Goal: Task Accomplishment & Management: Use online tool/utility

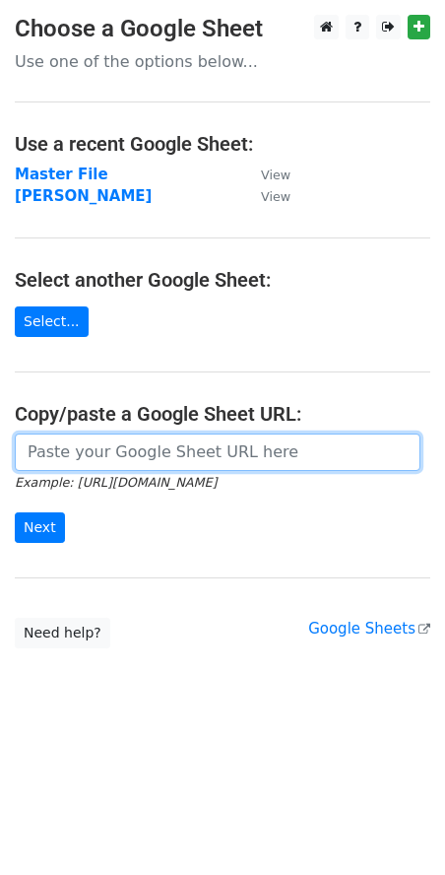
drag, startPoint x: 0, startPoint y: 0, endPoint x: 51, endPoint y: 462, distance: 464.9
click at [51, 462] on input "url" at bounding box center [218, 452] width 406 height 37
paste input "[URL][DOMAIN_NAME]"
type input "https://docs.google.com/spreadsheets/d/1WSm_NTbMbOyyv-bMqREaPexa8rBwlqYOP1cgJJR…"
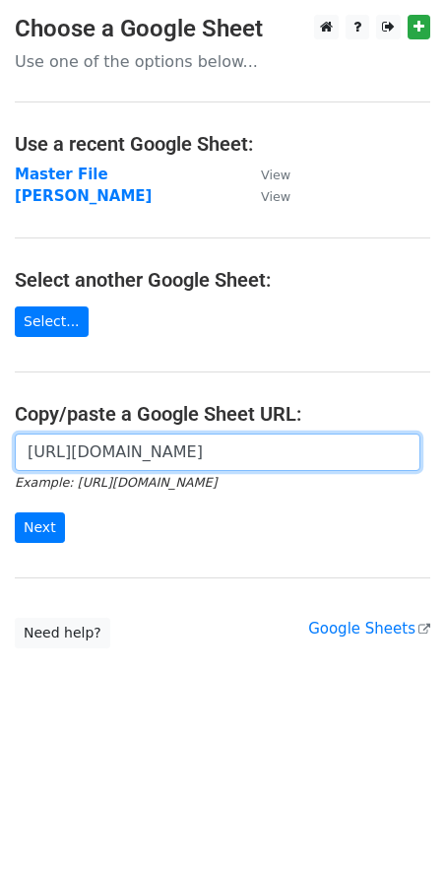
scroll to position [0, 0]
click at [129, 451] on input "https://docs.google.com/spreadsheets/d/1WSm_NTbMbOyyv-bMqREaPexa8rBwlqYOP1cgJJR…" at bounding box center [218, 452] width 406 height 37
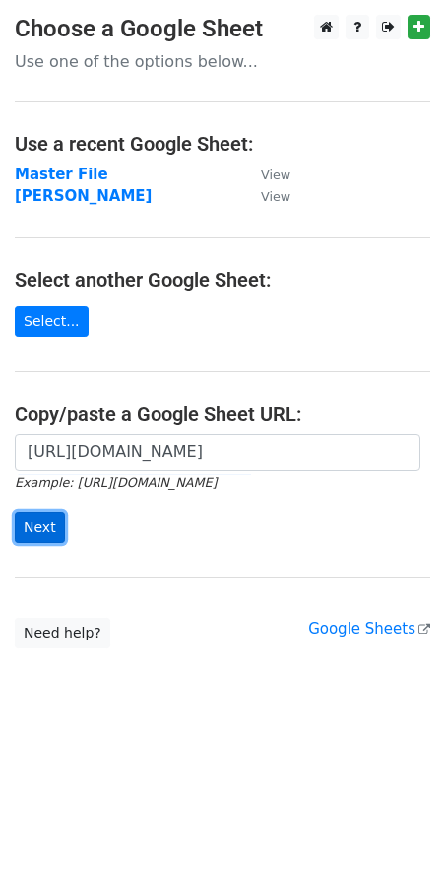
click at [41, 529] on input "Next" at bounding box center [40, 527] width 50 height 31
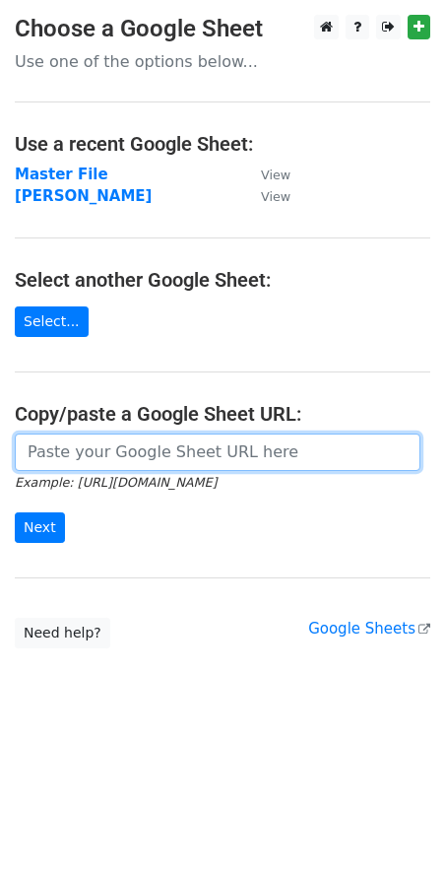
click at [154, 465] on input "url" at bounding box center [218, 452] width 406 height 37
paste input "https://docs.google.com/spreadsheets/d/1WSm_NTbMbOyyv-bMqREaPexa8rBwlqYOP1cgJJR…"
type input "https://docs.google.com/spreadsheets/d/1WSm_NTbMbOyyv-bMqREaPexa8rBwlqYOP1cgJJR…"
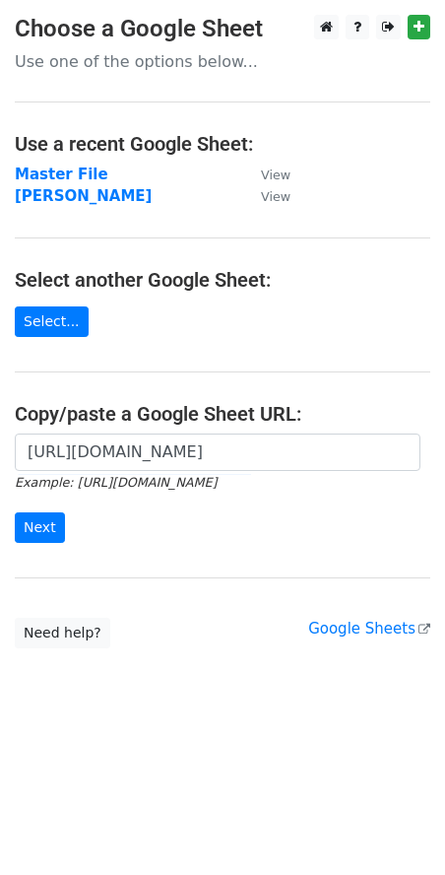
scroll to position [0, 0]
click at [53, 520] on input "Next" at bounding box center [40, 527] width 50 height 31
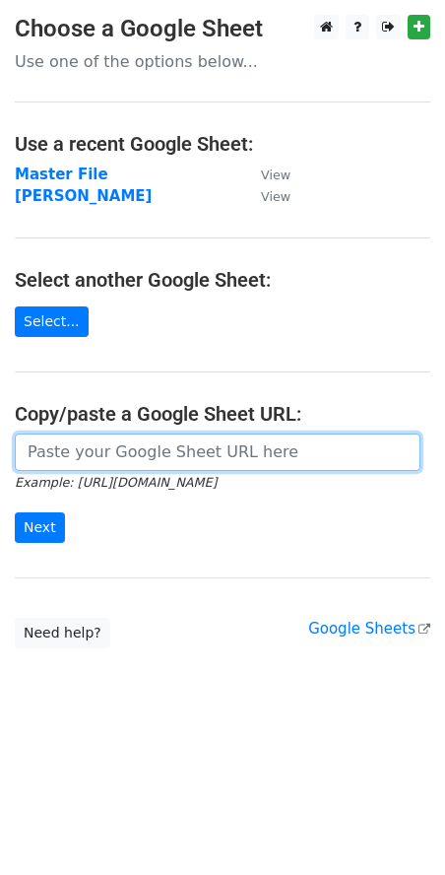
drag, startPoint x: 0, startPoint y: 0, endPoint x: 109, endPoint y: 457, distance: 470.1
click at [112, 457] on input "url" at bounding box center [218, 452] width 406 height 37
paste input "https://docs.google.com/spreadsheets/d/1WSm_NTbMbOyyv-bMqREaPexa8rBwlqYOP1cgJJR…"
type input "https://docs.google.com/spreadsheets/d/1WSm_NTbMbOyyv-bMqREaPexa8rBwlqYOP1cgJJR…"
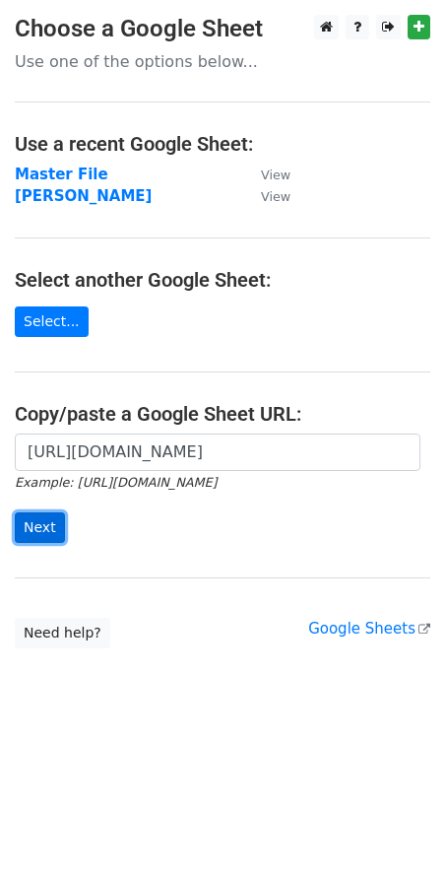
click at [44, 524] on input "Next" at bounding box center [40, 527] width 50 height 31
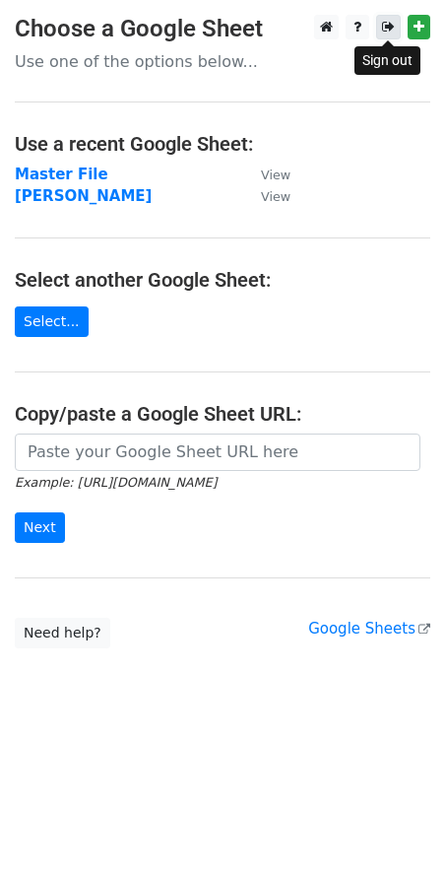
click at [392, 26] on icon at bounding box center [388, 27] width 13 height 14
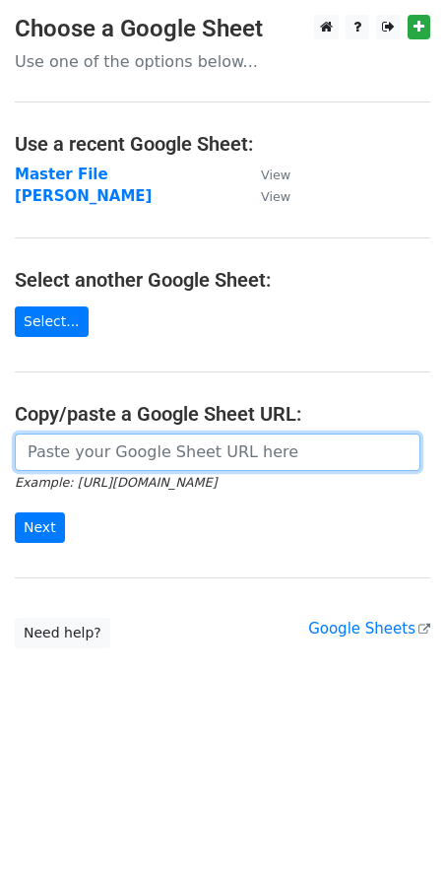
click at [162, 447] on input "url" at bounding box center [218, 452] width 406 height 37
paste input "https://docs.google.com/spreadsheets/d/1WSm_NTbMbOyyv-bMqREaPexa8rBwlqYOP1cgJJR…"
type input "https://docs.google.com/spreadsheets/d/1WSm_NTbMbOyyv-bMqREaPexa8rBwlqYOP1cgJJR…"
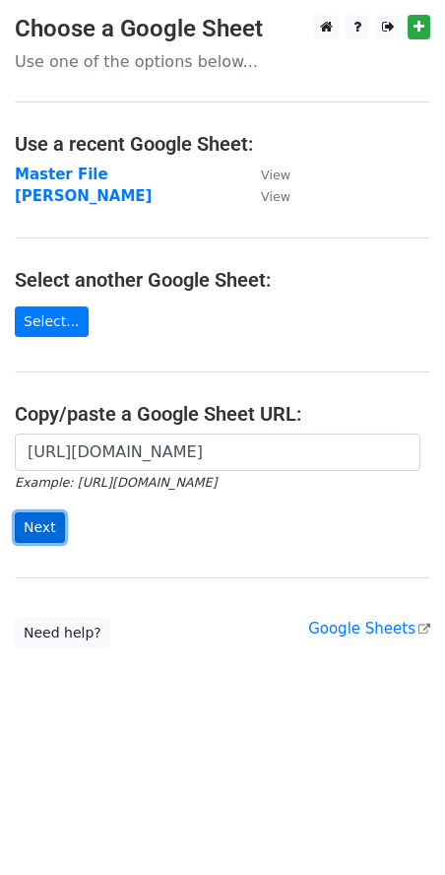
click at [46, 532] on input "Next" at bounding box center [40, 527] width 50 height 31
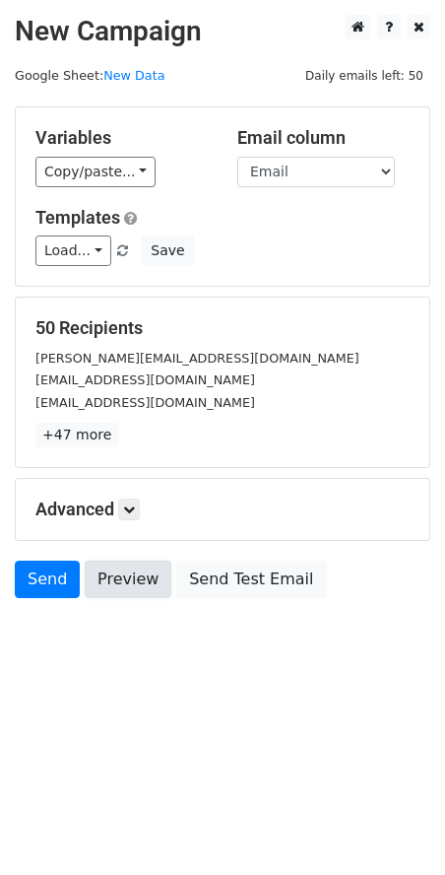
click at [131, 574] on link "Preview" at bounding box center [128, 579] width 87 height 37
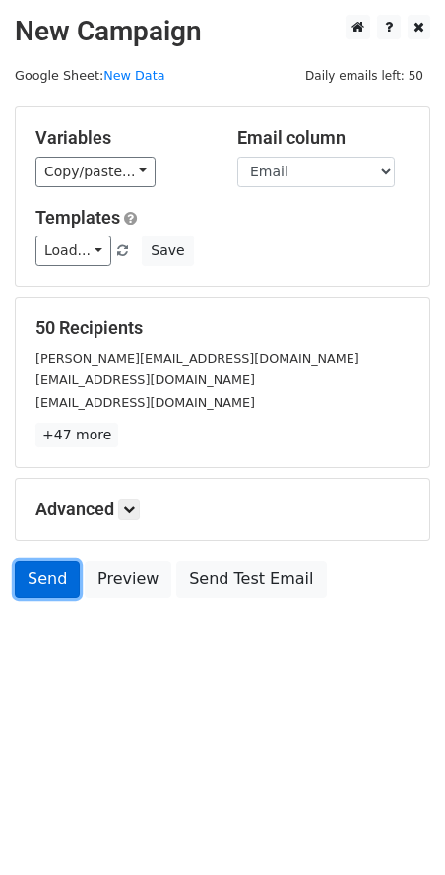
click at [53, 579] on link "Send" at bounding box center [47, 579] width 65 height 37
